Goal: Transaction & Acquisition: Purchase product/service

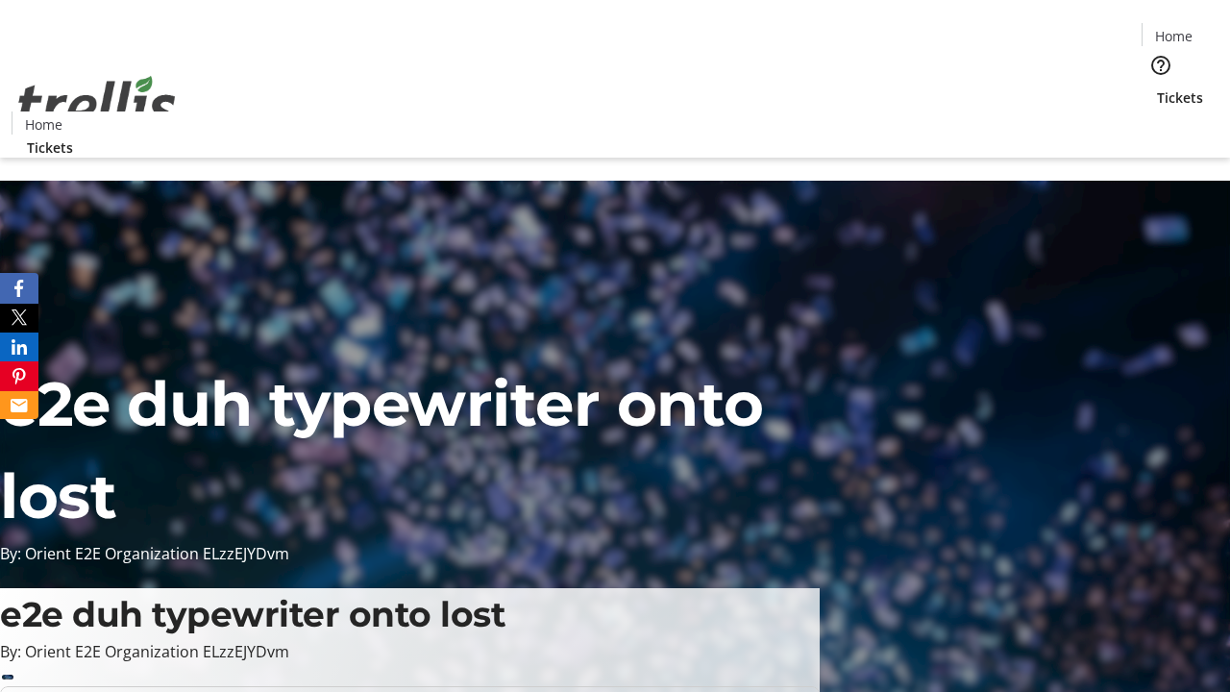
click at [1157, 87] on span "Tickets" at bounding box center [1180, 97] width 46 height 20
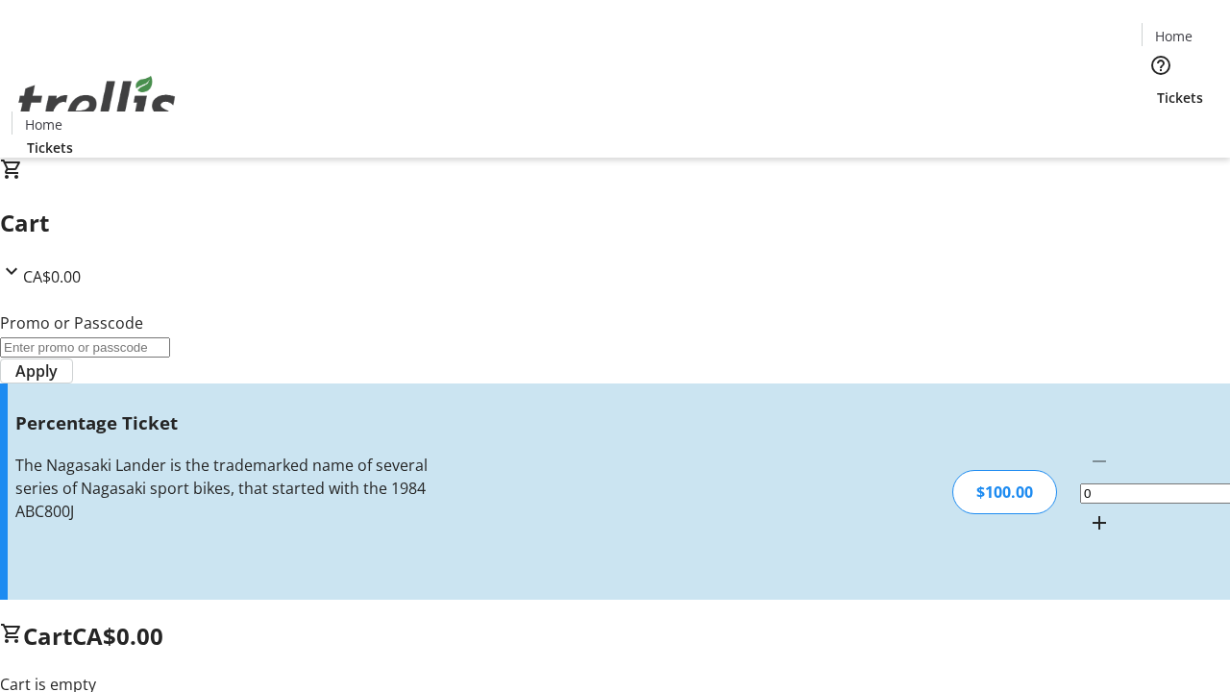
click at [1087, 511] on mat-icon "Increment by one" at bounding box center [1098, 522] width 23 height 23
type input "1"
type input "FOO"
